Goal: Task Accomplishment & Management: Manage account settings

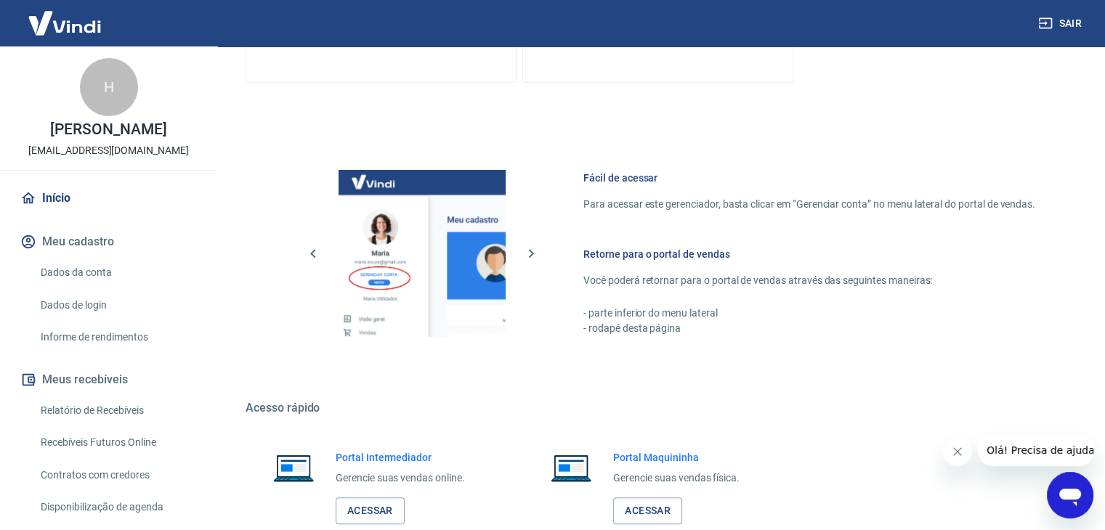
scroll to position [616, 0]
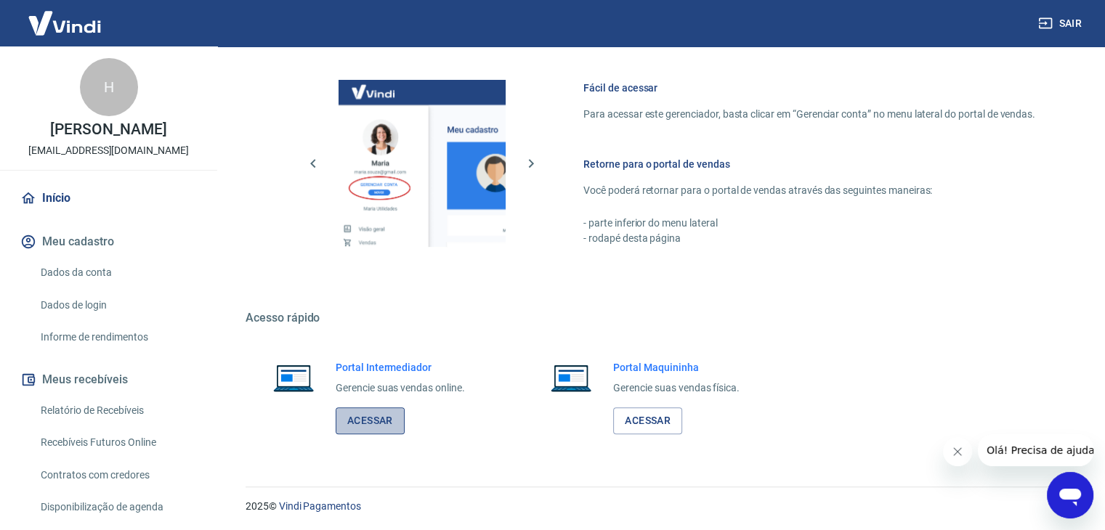
click at [384, 418] on link "Acessar" at bounding box center [370, 420] width 69 height 27
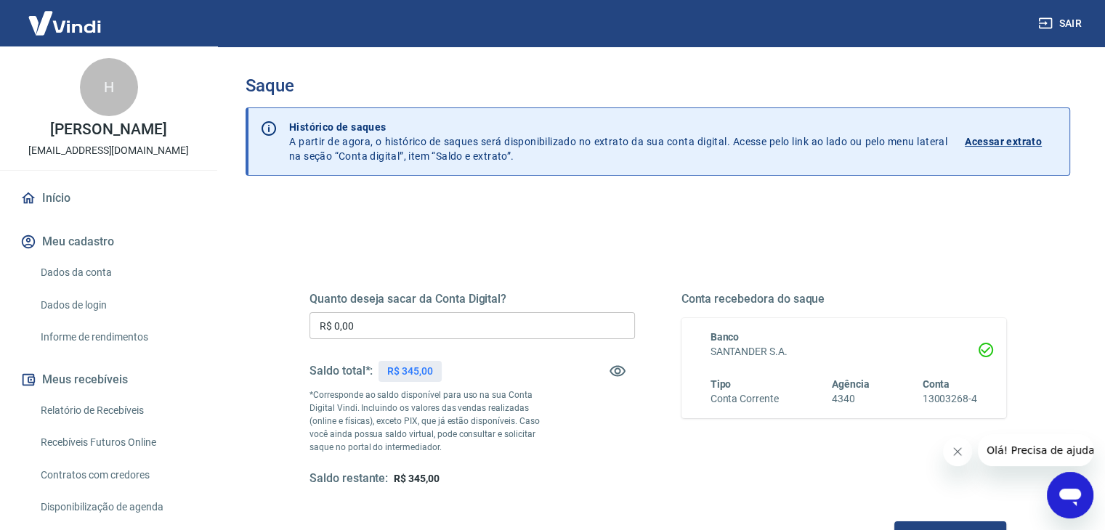
click at [372, 328] on input "R$ 0,00" at bounding box center [471, 325] width 325 height 27
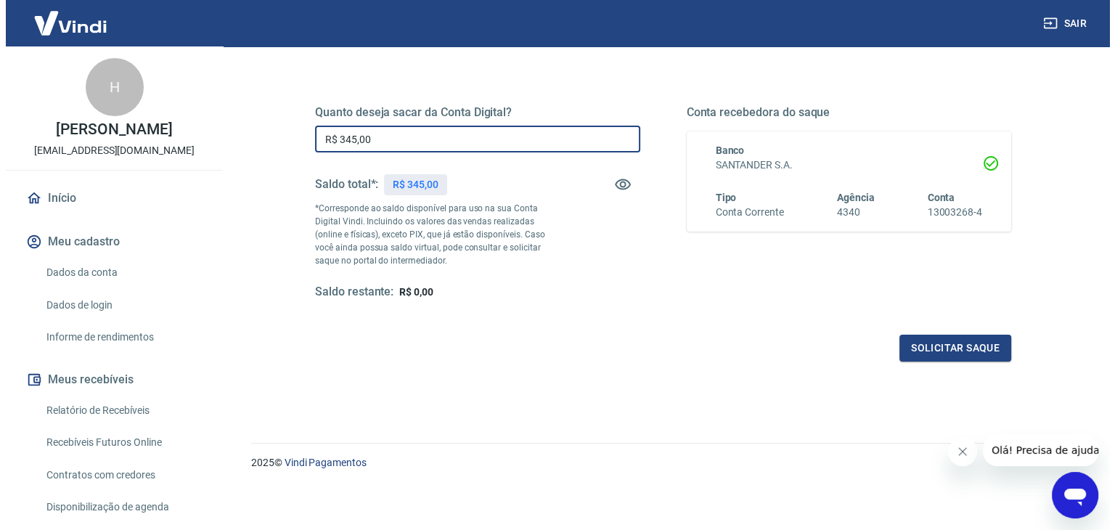
scroll to position [187, 0]
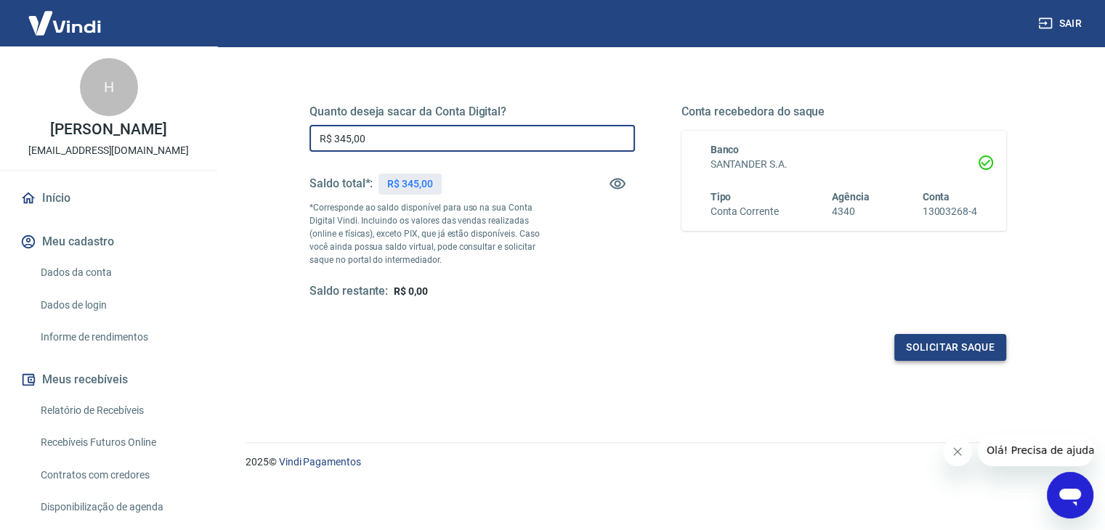
type input "R$ 345,00"
click at [946, 347] on button "Solicitar saque" at bounding box center [950, 347] width 112 height 27
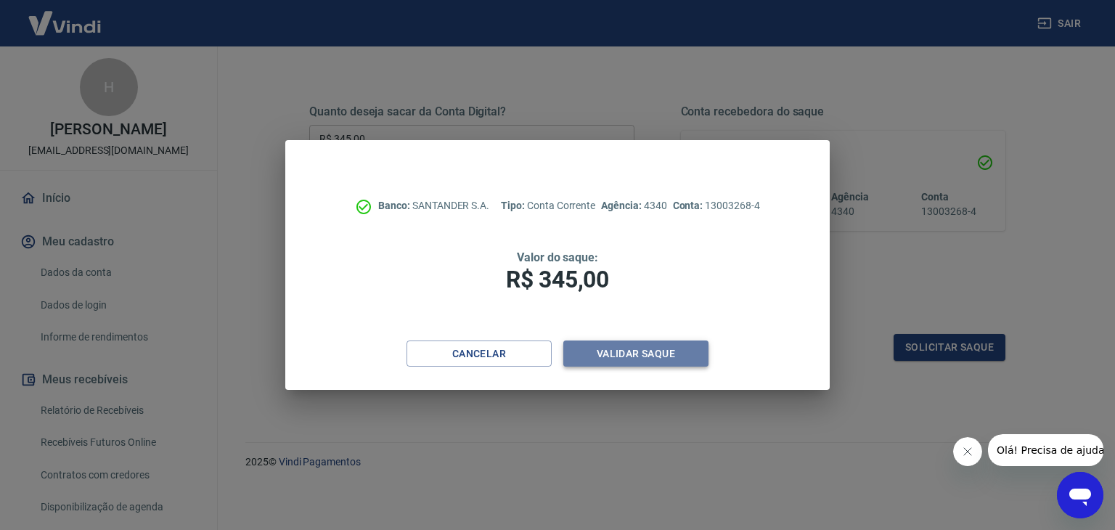
click at [656, 349] on button "Validar saque" at bounding box center [636, 354] width 145 height 27
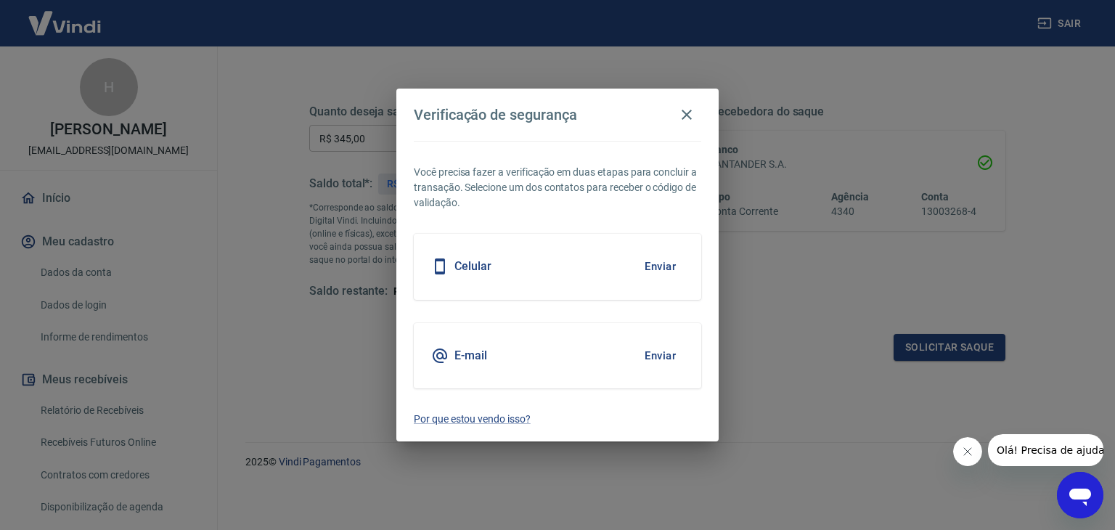
click at [659, 268] on button "Enviar" at bounding box center [660, 266] width 47 height 31
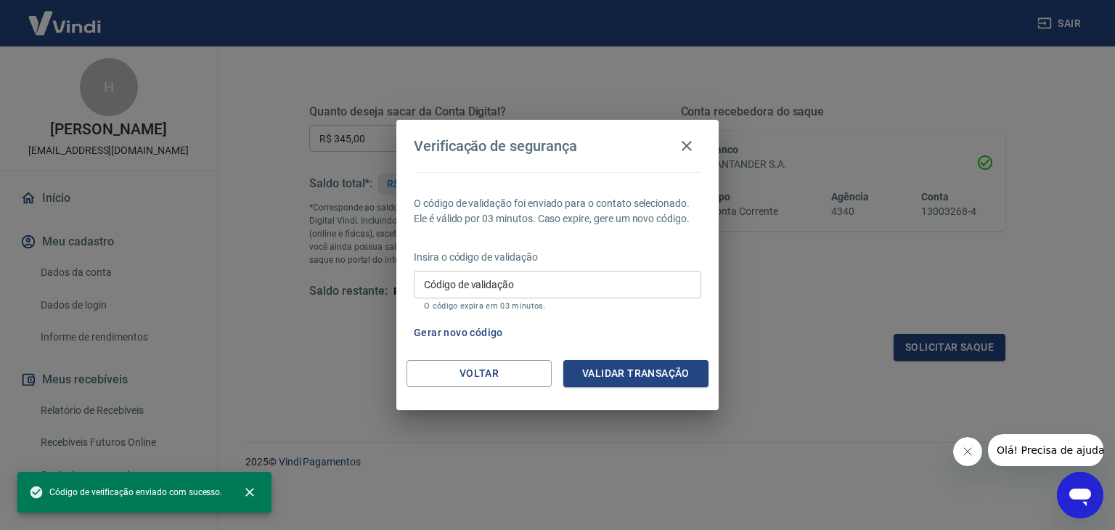
click at [485, 285] on input "Código de validação" at bounding box center [558, 284] width 288 height 27
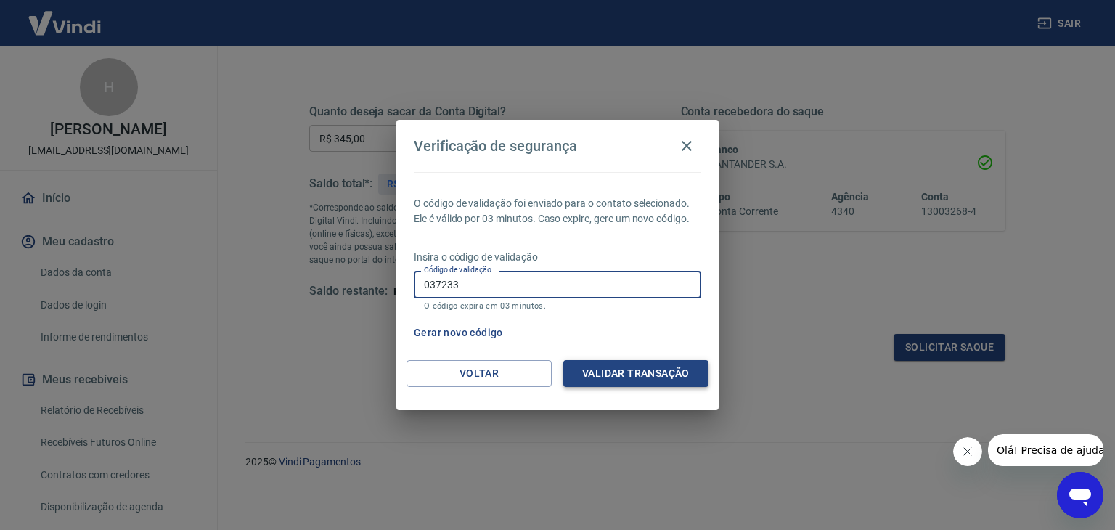
type input "037233"
click at [670, 375] on button "Validar transação" at bounding box center [636, 373] width 145 height 27
